Goal: Contribute content: Add original content to the website for others to see

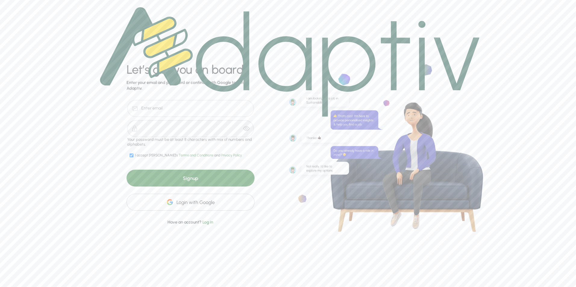
click at [202, 203] on div "Login with Google" at bounding box center [191, 202] width 128 height 17
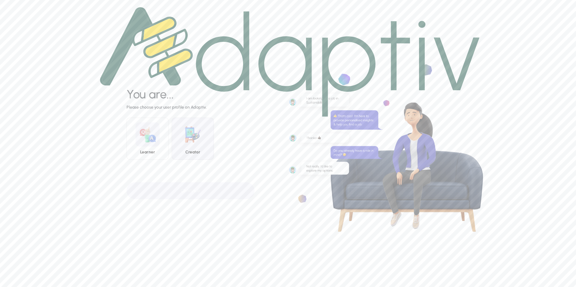
click at [195, 136] on img at bounding box center [193, 135] width 24 height 24
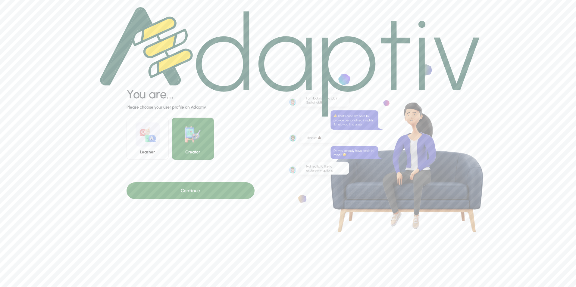
click at [203, 192] on div "Continue" at bounding box center [191, 191] width 128 height 17
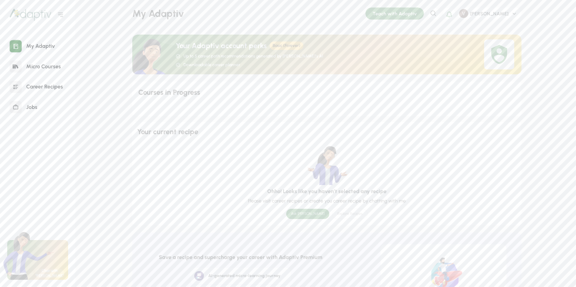
click at [186, 94] on div "Courses in Progress" at bounding box center [326, 93] width 377 height 10
click at [170, 131] on div "Your current recipe" at bounding box center [327, 132] width 380 height 10
click at [303, 213] on div "Ask [PERSON_NAME]" at bounding box center [307, 214] width 43 height 10
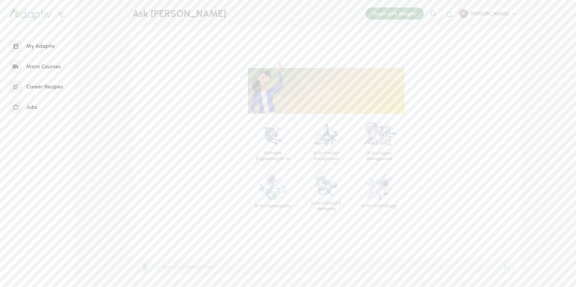
click at [214, 265] on input "text" at bounding box center [335, 268] width 360 height 16
type input "Sample of Deliver clear and engaging lecture on core nurisng courses"
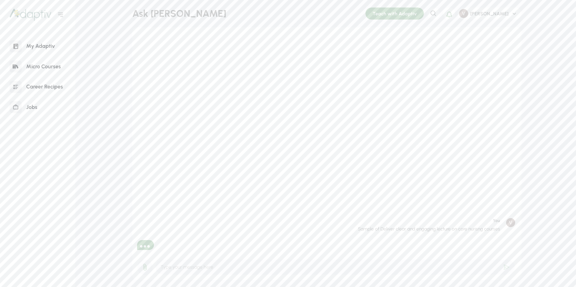
click at [149, 247] on div at bounding box center [145, 245] width 11 height 5
drag, startPoint x: 498, startPoint y: 230, endPoint x: 373, endPoint y: 234, distance: 124.8
click at [373, 234] on div "Sample of Deliver clear and engaging lecture on core nurisng courses" at bounding box center [429, 231] width 148 height 15
click at [360, 228] on p "Sample of Deliver clear and engaging lecture on core nurisng courses" at bounding box center [429, 229] width 142 height 7
click at [46, 67] on div "Micro Courses" at bounding box center [44, 66] width 44 height 13
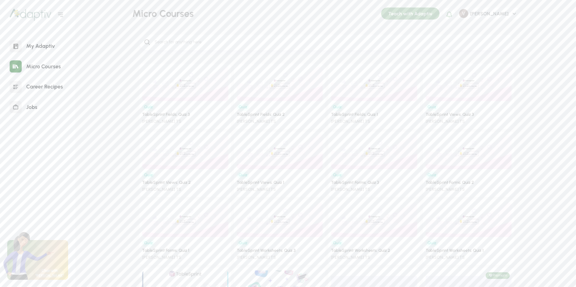
click at [42, 45] on div "My Adaptiv" at bounding box center [41, 46] width 38 height 13
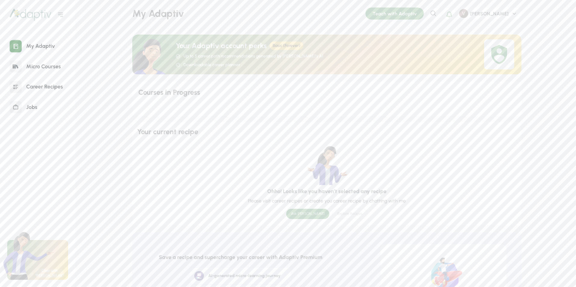
click at [307, 213] on div "Ask [PERSON_NAME]" at bounding box center [307, 214] width 43 height 10
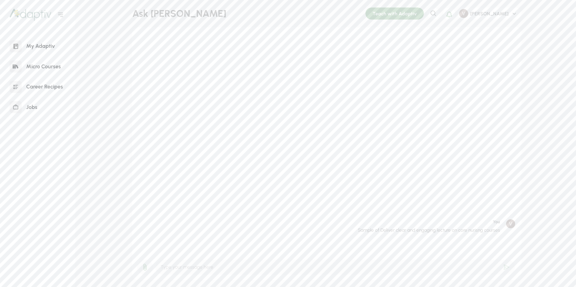
click at [505, 269] on icon at bounding box center [507, 267] width 6 height 5
click at [356, 229] on div "Sample of Deliver clear and engaging lecture on core nurisng courses" at bounding box center [429, 232] width 148 height 15
drag, startPoint x: 359, startPoint y: 230, endPoint x: 489, endPoint y: 231, distance: 129.6
click at [484, 231] on p "Sample of Deliver clear and engaging lecture on core nurisng courses" at bounding box center [429, 230] width 142 height 7
click at [510, 222] on img at bounding box center [510, 224] width 9 height 9
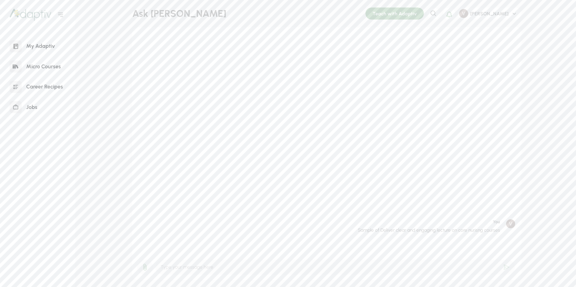
click at [509, 225] on img at bounding box center [510, 224] width 9 height 9
click at [204, 268] on input "text" at bounding box center [335, 268] width 360 height 16
type input "Sample of deliver clear and agaging lecture on NUrsing"
click at [356, 209] on div "Sample of Deliver clear and engaging lecture on core nurisng courses" at bounding box center [429, 209] width 148 height 15
drag, startPoint x: 359, startPoint y: 210, endPoint x: 426, endPoint y: 206, distance: 67.3
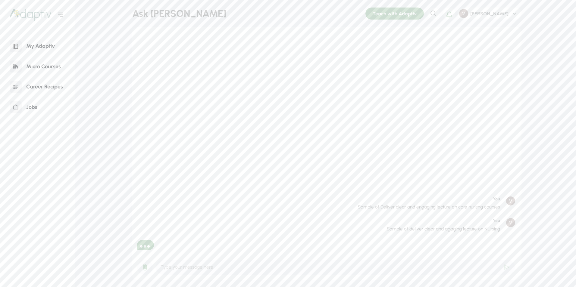
click at [425, 206] on p "Sample of Deliver clear and engaging lecture on core nurisng courses" at bounding box center [429, 207] width 142 height 7
drag, startPoint x: 478, startPoint y: 208, endPoint x: 315, endPoint y: 203, distance: 162.2
click at [322, 206] on div "You Sample of Deliver clear and engaging lecture on core nurisng courses" at bounding box center [326, 207] width 378 height 20
click at [147, 246] on div at bounding box center [148, 247] width 2 height 2
click at [145, 245] on div at bounding box center [145, 245] width 11 height 5
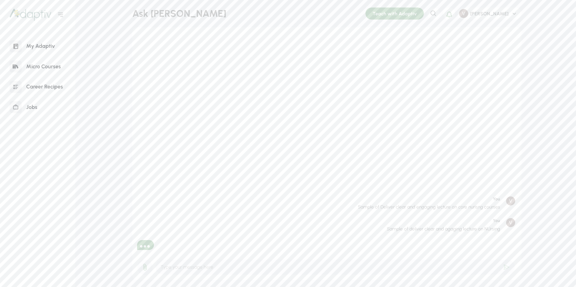
click at [145, 245] on div at bounding box center [145, 245] width 11 height 5
click at [424, 16] on div "Teach with Adaptiv" at bounding box center [394, 14] width 58 height 12
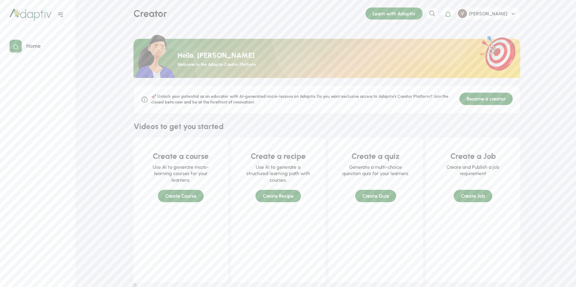
click at [181, 197] on div "Create a course Use AI to generate micro-learning courses for your learners. Cr…" at bounding box center [181, 177] width 86 height 71
click at [183, 193] on div "Create a course Use AI to generate micro-learning courses for your learners. Cr…" at bounding box center [181, 177] width 86 height 71
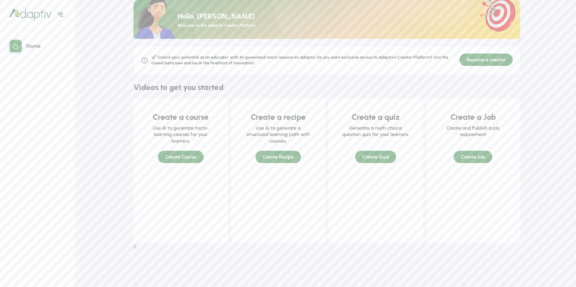
scroll to position [40, 0]
click at [181, 109] on div "Create a course Use AI to generate micro-learning courses for your learners. Cr…" at bounding box center [181, 137] width 86 height 71
click at [174, 121] on div "Create a course" at bounding box center [181, 116] width 56 height 11
click at [183, 162] on div "Create a course Use AI to generate micro-learning courses for your learners. Cr…" at bounding box center [181, 137] width 86 height 71
